Goal: Transaction & Acquisition: Purchase product/service

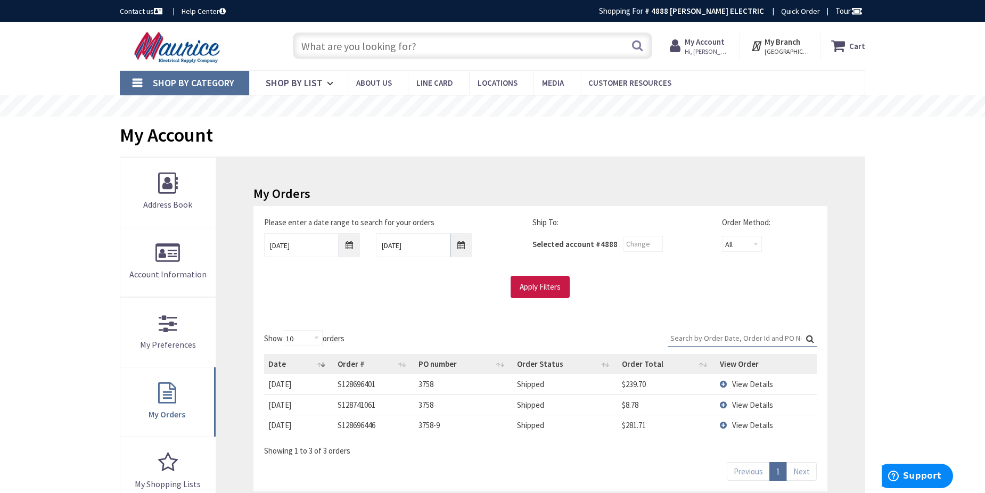
click at [385, 48] on input "text" at bounding box center [472, 45] width 359 height 27
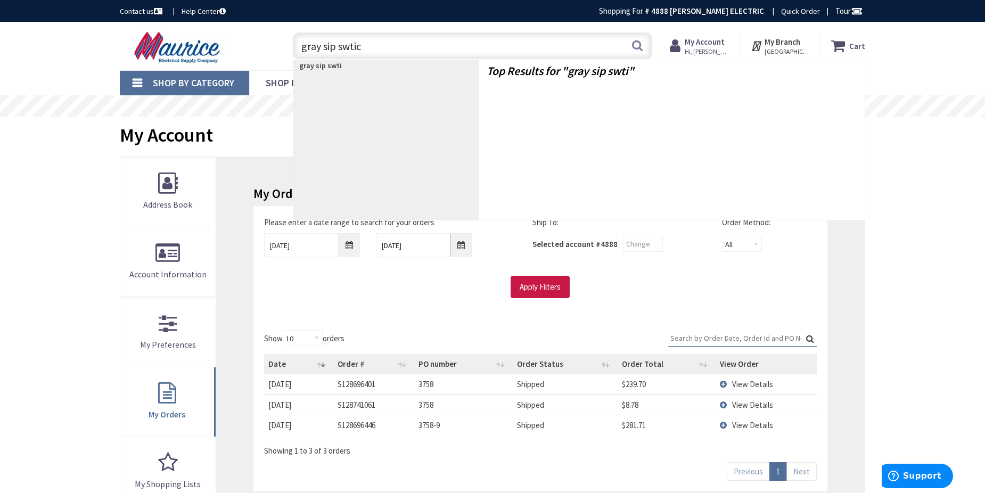
type input "gray sip swtich"
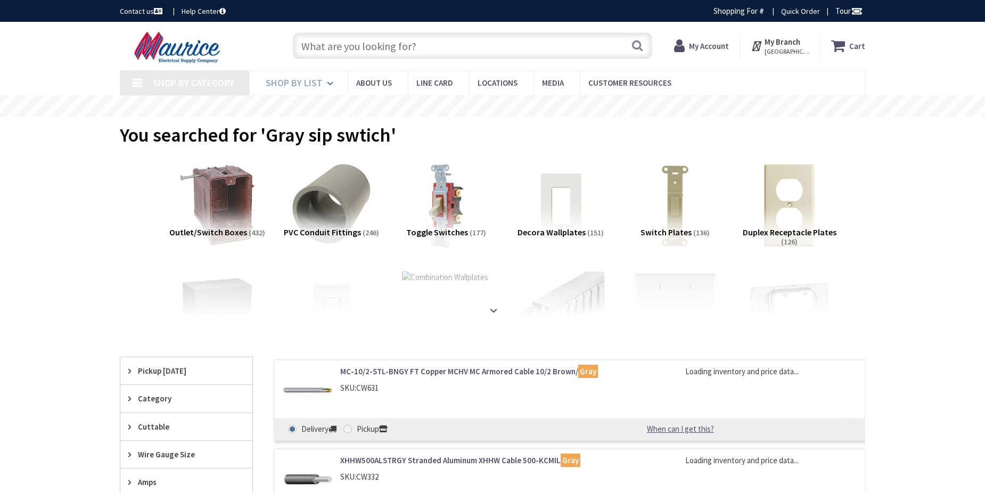
type input "[GEOGRAPHIC_DATA], [GEOGRAPHIC_DATA], [GEOGRAPHIC_DATA]"
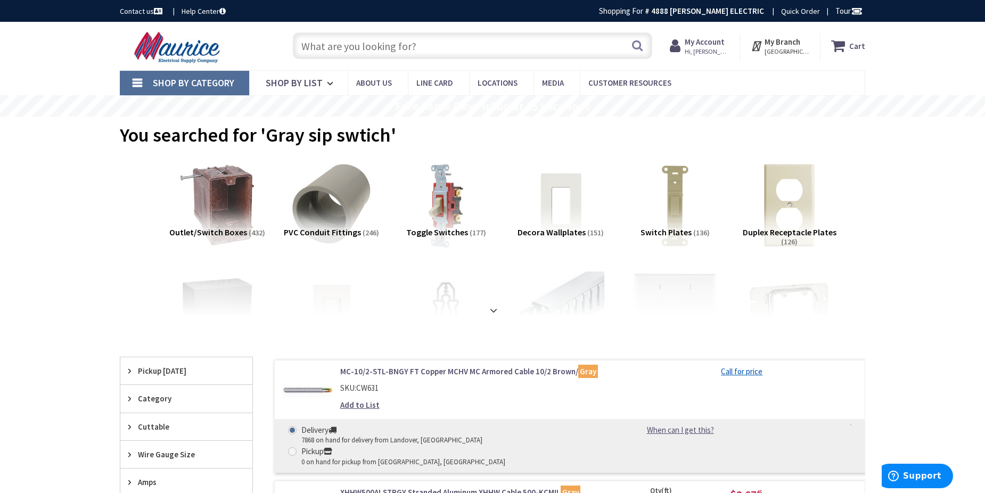
click at [350, 47] on input "text" at bounding box center [472, 45] width 359 height 27
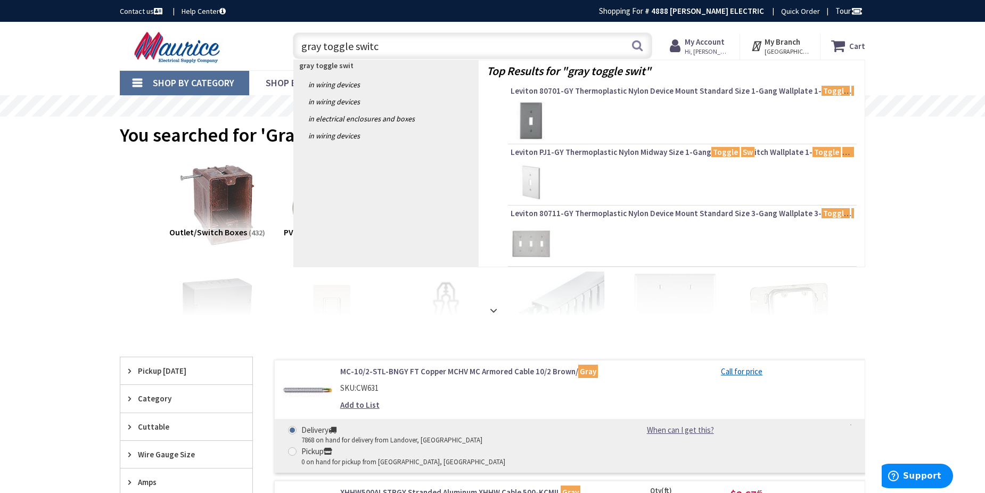
type input "gray toggle switch"
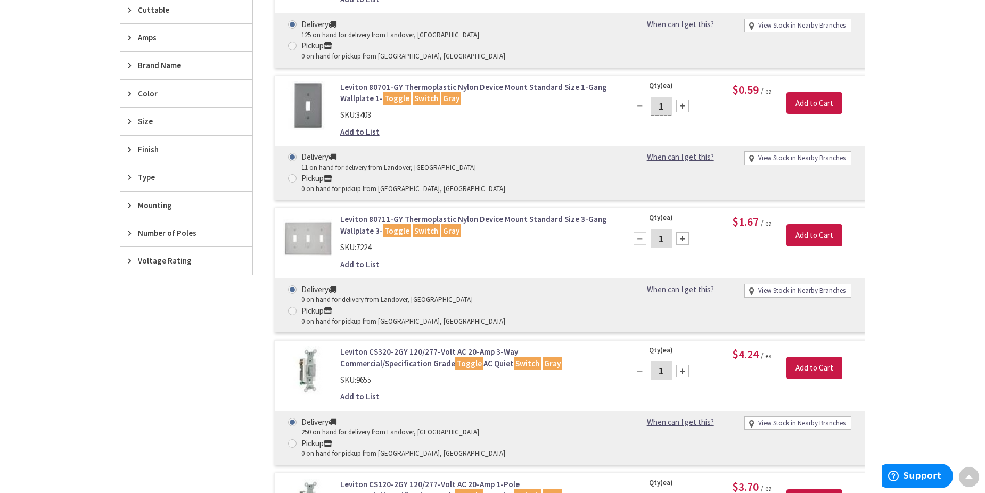
scroll to position [426, 0]
